Goal: Task Accomplishment & Management: Use online tool/utility

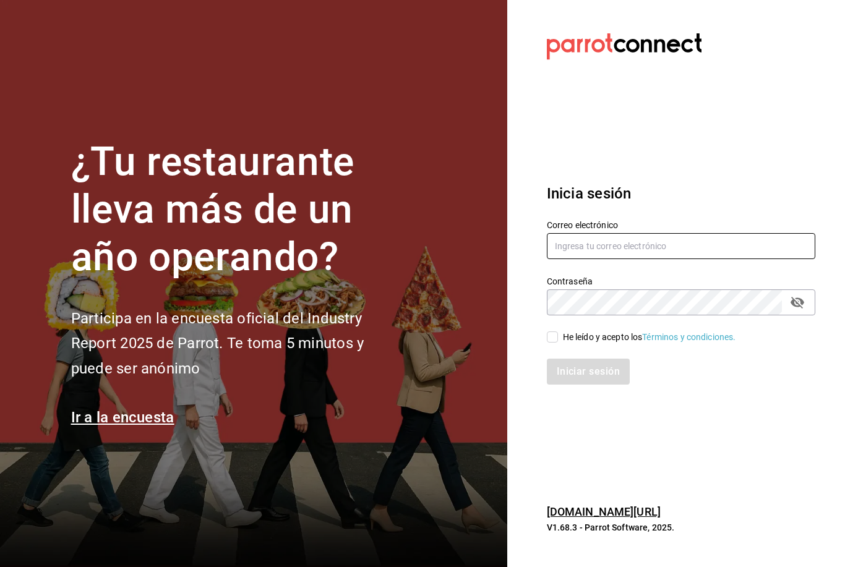
click at [596, 259] on input "text" at bounding box center [681, 246] width 269 height 26
type input "Web@hotelespuntomx.com"
click at [558, 344] on span "He leído y acepto los Términos y condiciones." at bounding box center [647, 337] width 178 height 13
click at [558, 343] on input "He leído y acepto los Términos y condiciones." at bounding box center [552, 337] width 11 height 11
checkbox input "true"
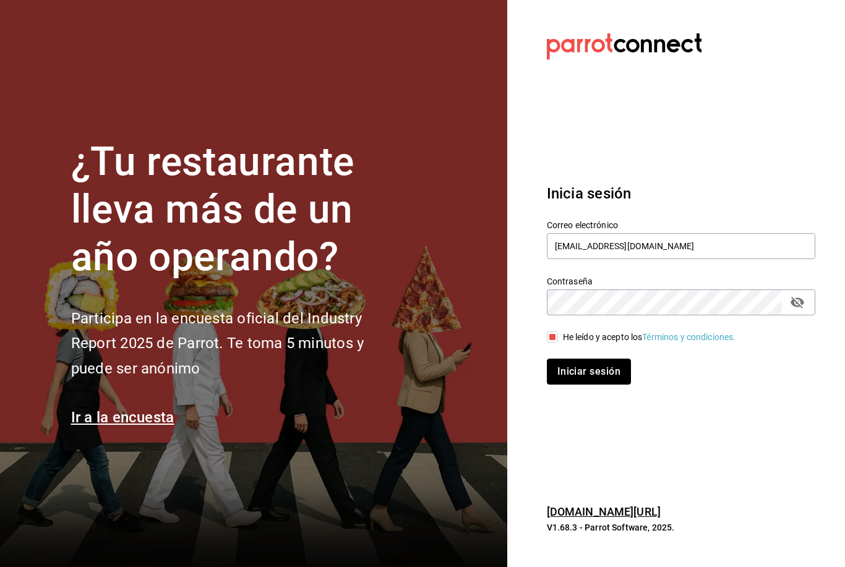
click at [588, 385] on button "Iniciar sesión" at bounding box center [589, 372] width 84 height 26
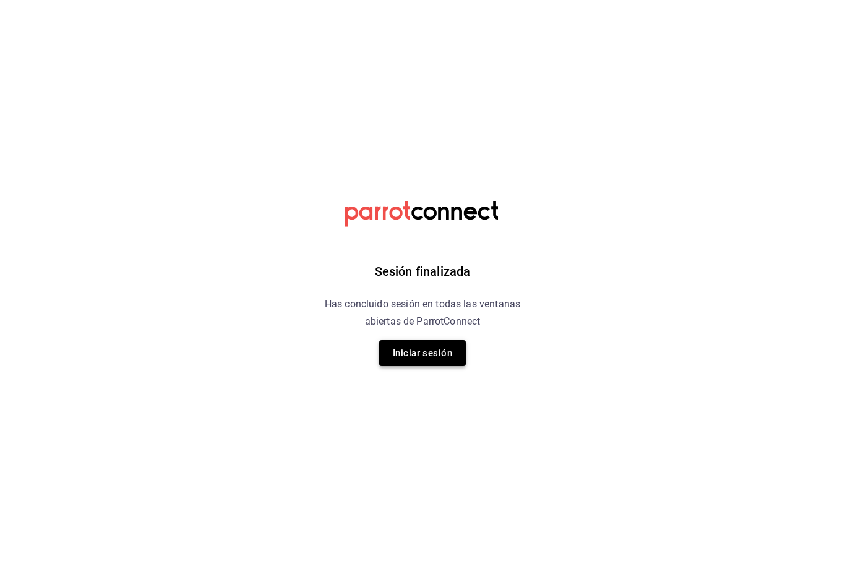
click at [420, 348] on button "Iniciar sesión" at bounding box center [422, 353] width 87 height 26
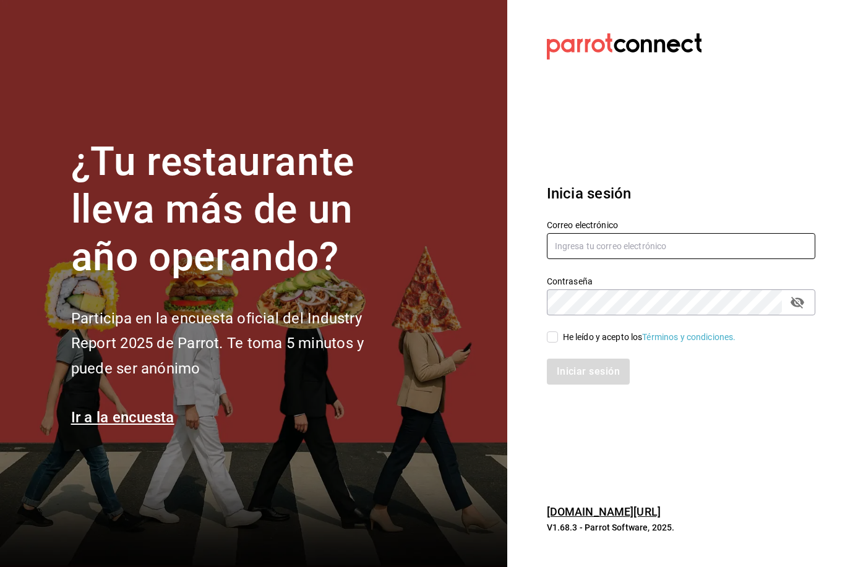
click at [616, 259] on input "text" at bounding box center [681, 246] width 269 height 26
type input "Web@hotelespuntomx.com"
click at [562, 344] on span "He leído y acepto los Términos y condiciones." at bounding box center [647, 337] width 178 height 13
click at [558, 343] on input "He leído y acepto los Términos y condiciones." at bounding box center [552, 337] width 11 height 11
checkbox input "true"
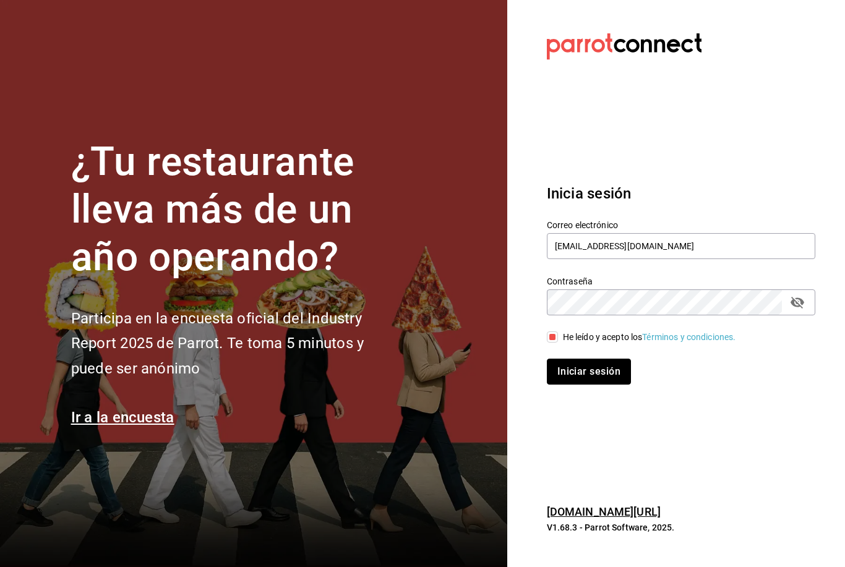
click at [593, 385] on button "Iniciar sesión" at bounding box center [589, 372] width 84 height 26
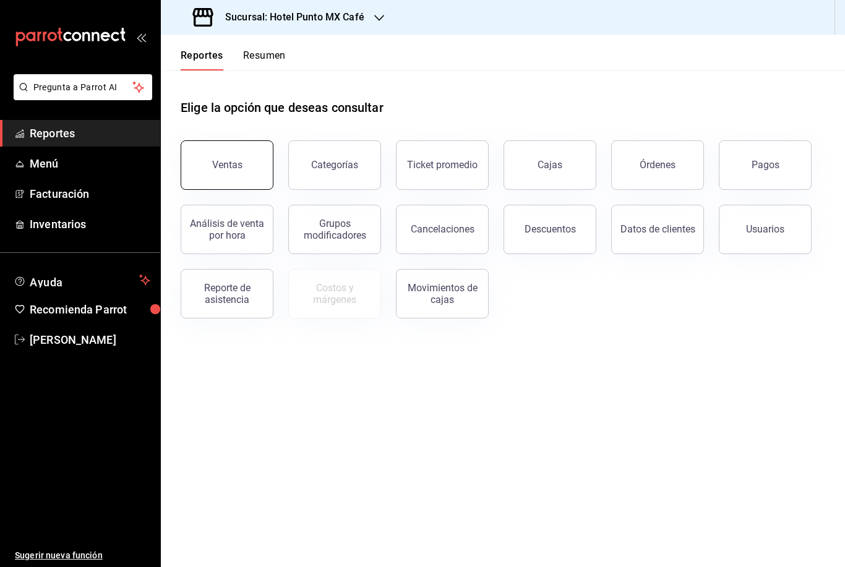
click at [215, 185] on button "Ventas" at bounding box center [227, 165] width 93 height 50
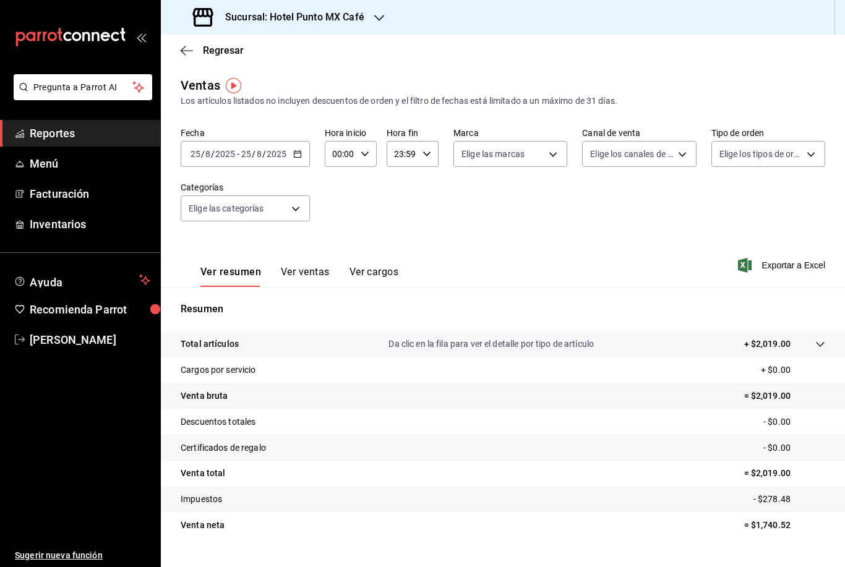
click at [356, 32] on div "Sucursal: Hotel Punto MX Café" at bounding box center [280, 17] width 218 height 35
click at [283, 82] on div "Hotel Punto Mx" at bounding box center [254, 81] width 166 height 13
click at [305, 251] on div "Ver resumen Ver ventas Ver cargos" at bounding box center [290, 269] width 218 height 36
click at [311, 266] on button "Ver ventas" at bounding box center [305, 276] width 49 height 21
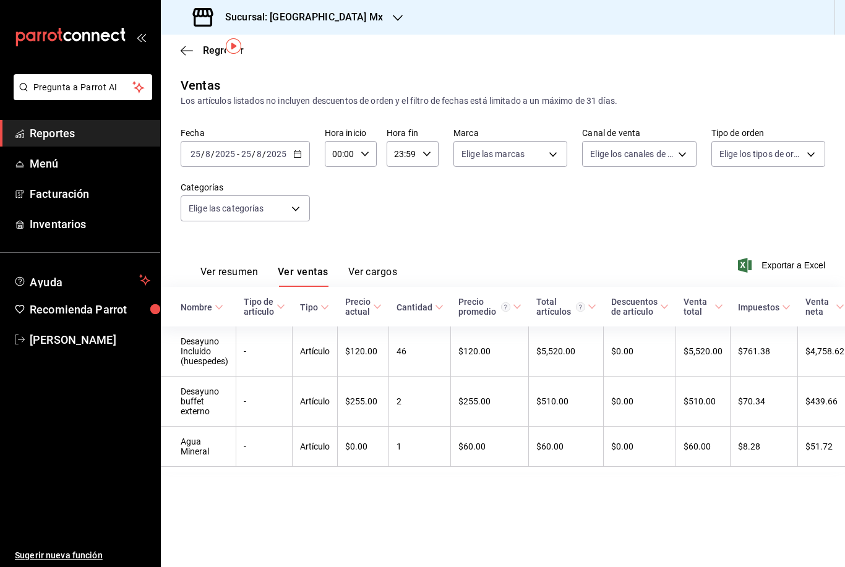
click at [345, 287] on th "Precio actual" at bounding box center [363, 307] width 51 height 40
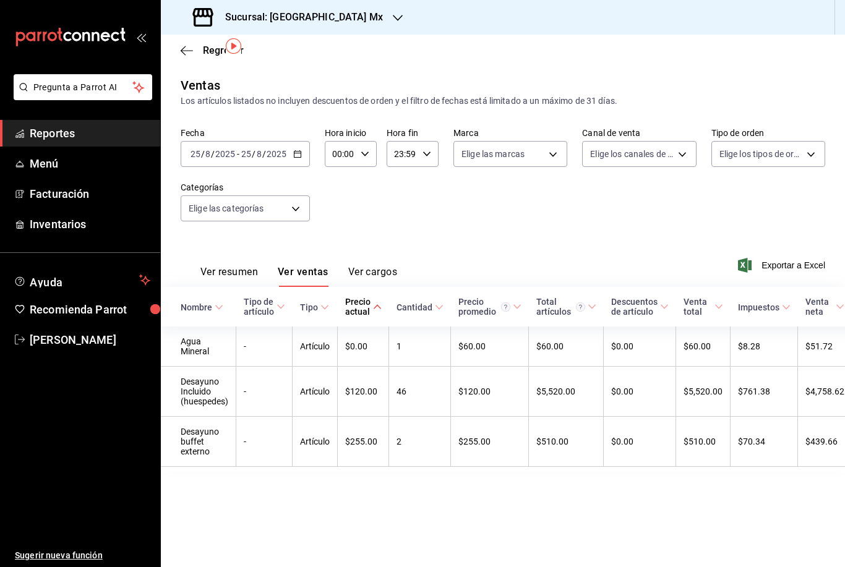
click at [365, 266] on button "Ver cargos" at bounding box center [373, 276] width 50 height 21
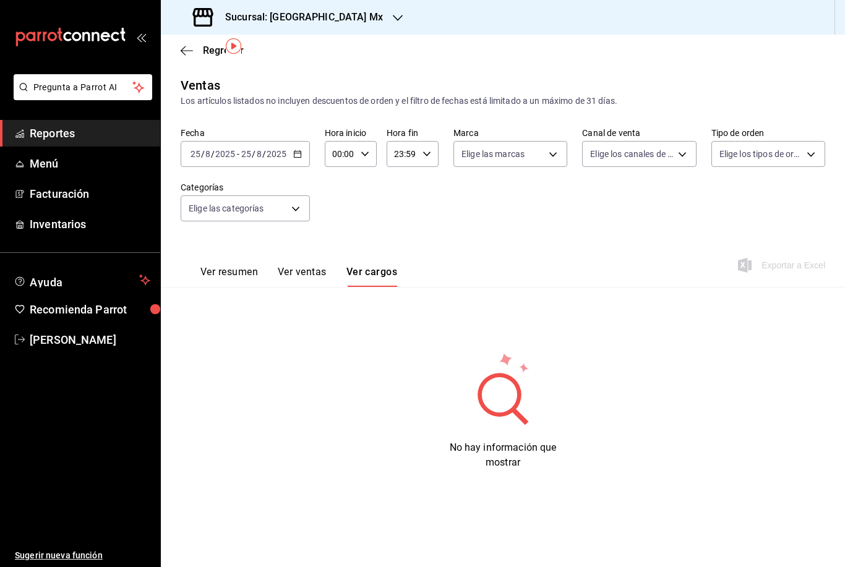
click at [237, 266] on button "Ver resumen" at bounding box center [229, 276] width 58 height 21
